Goal: Use online tool/utility: Use online tool/utility

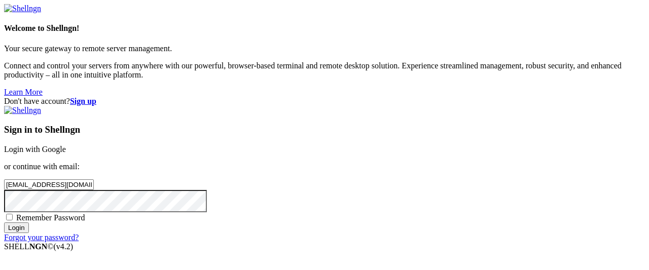
type input "[EMAIL_ADDRESS][DOMAIN_NAME]"
click at [29, 233] on input "Login" at bounding box center [16, 228] width 25 height 11
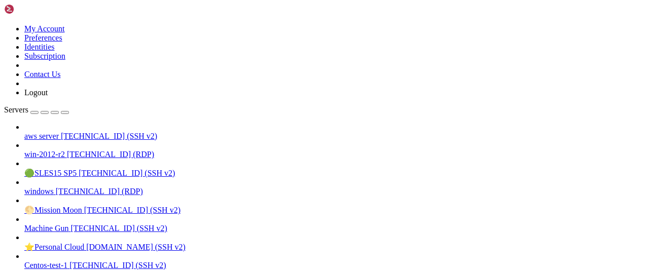
click at [48, 132] on span "aws server" at bounding box center [41, 136] width 34 height 9
